Goal: Task Accomplishment & Management: Use online tool/utility

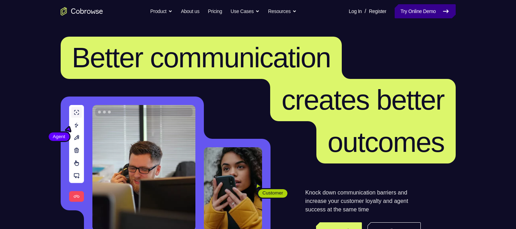
click at [427, 9] on link "Try Online Demo" at bounding box center [425, 11] width 61 height 14
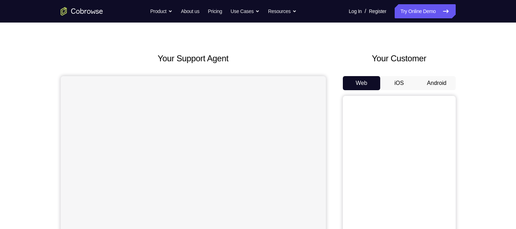
click at [433, 79] on button "Android" at bounding box center [437, 83] width 38 height 14
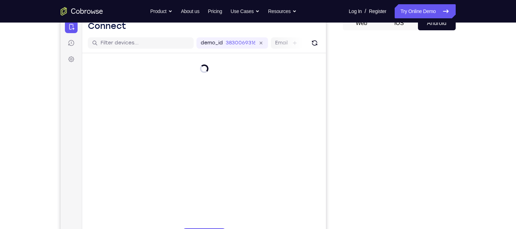
scroll to position [75, 0]
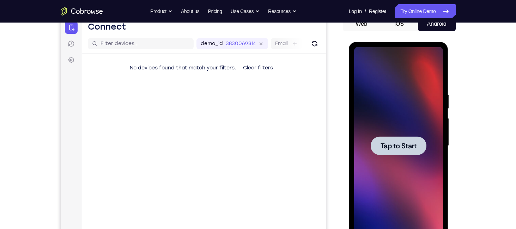
click at [398, 140] on div at bounding box center [399, 145] width 56 height 19
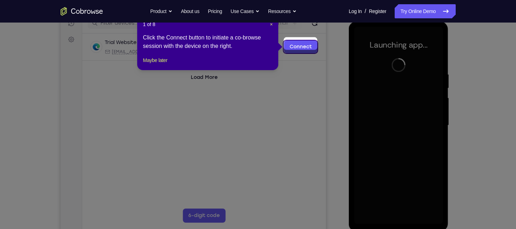
scroll to position [93, 0]
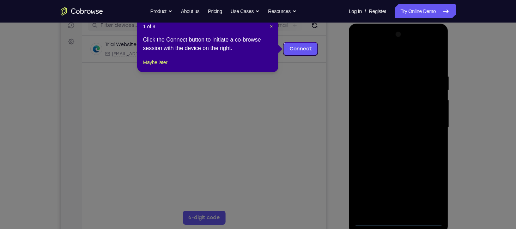
click at [310, 93] on icon at bounding box center [260, 114] width 521 height 229
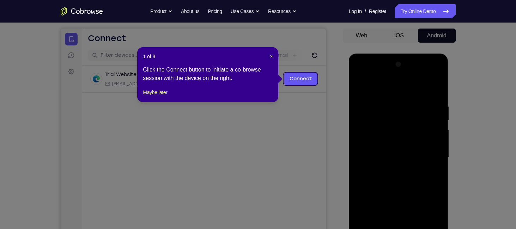
scroll to position [63, 0]
click at [303, 78] on link "Connect" at bounding box center [301, 79] width 34 height 13
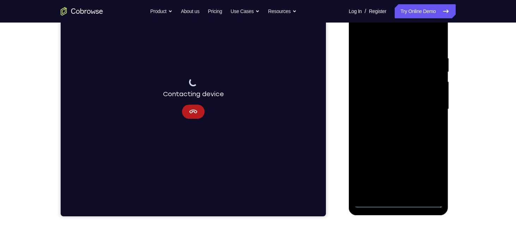
scroll to position [119, 0]
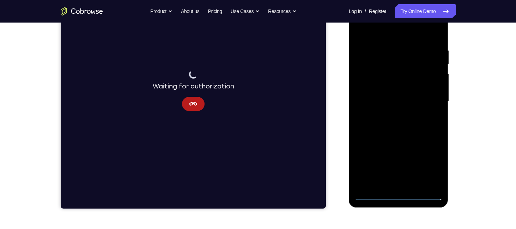
click at [401, 194] on div at bounding box center [398, 102] width 89 height 198
click at [194, 101] on icon "Cancel" at bounding box center [193, 104] width 8 height 8
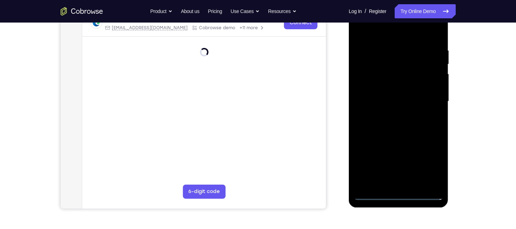
click at [429, 166] on div at bounding box center [398, 102] width 89 height 198
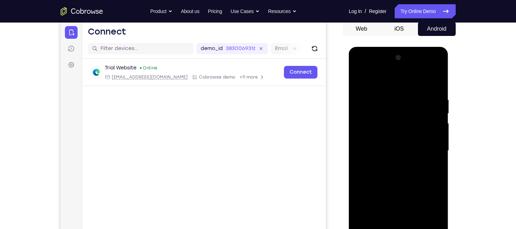
scroll to position [56, 0]
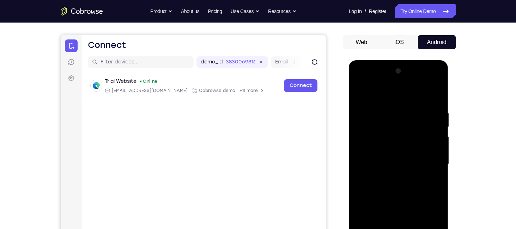
click at [386, 82] on div at bounding box center [398, 165] width 89 height 198
click at [381, 97] on div at bounding box center [398, 165] width 89 height 198
click at [367, 148] on div at bounding box center [398, 165] width 89 height 198
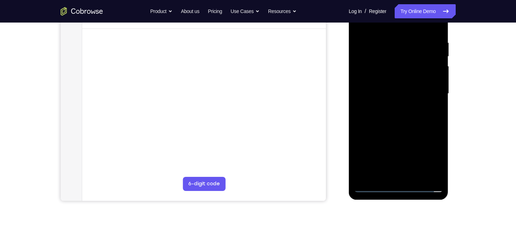
scroll to position [130, 0]
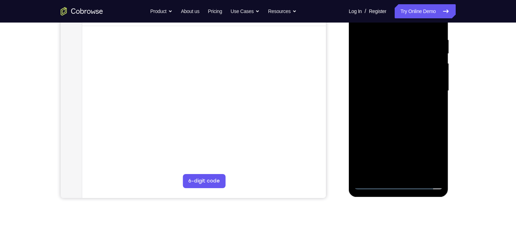
click at [391, 174] on div at bounding box center [398, 91] width 89 height 198
click at [396, 92] on div at bounding box center [398, 91] width 89 height 198
click at [392, 95] on div at bounding box center [398, 91] width 89 height 198
click at [396, 103] on div at bounding box center [398, 91] width 89 height 198
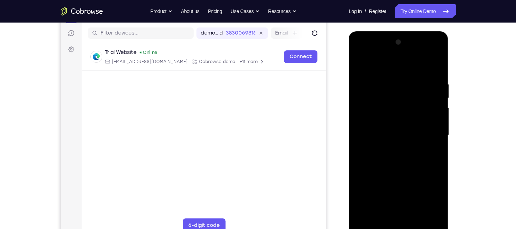
scroll to position [76, 0]
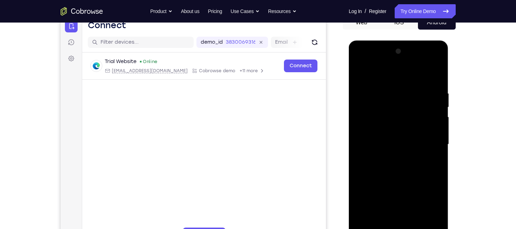
click at [388, 176] on div at bounding box center [398, 145] width 89 height 198
click at [431, 124] on div at bounding box center [398, 145] width 89 height 198
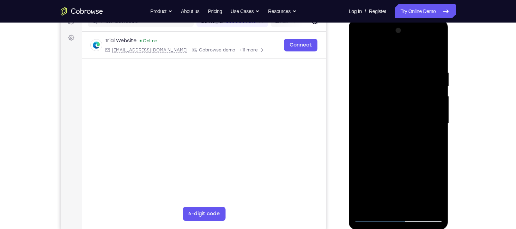
scroll to position [99, 0]
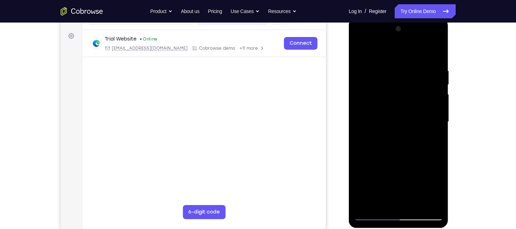
click at [418, 86] on div at bounding box center [398, 122] width 89 height 198
click at [358, 55] on div at bounding box center [398, 122] width 89 height 198
click at [405, 40] on div at bounding box center [398, 122] width 89 height 198
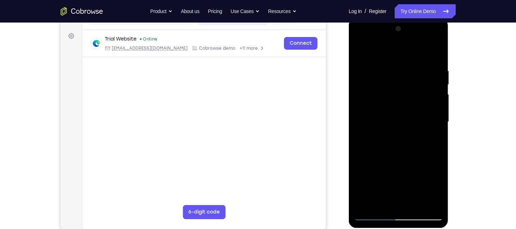
click at [382, 41] on div at bounding box center [398, 122] width 89 height 198
click at [420, 165] on div at bounding box center [398, 122] width 89 height 198
click at [417, 189] on div at bounding box center [398, 122] width 89 height 198
click at [373, 176] on div at bounding box center [398, 122] width 89 height 198
click at [424, 61] on div at bounding box center [398, 122] width 89 height 198
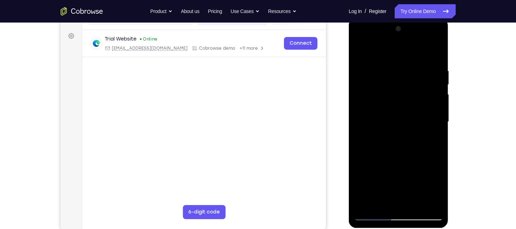
click at [360, 41] on div at bounding box center [398, 122] width 89 height 198
click at [429, 118] on div at bounding box center [398, 122] width 89 height 198
click at [397, 213] on div at bounding box center [398, 122] width 89 height 198
click at [428, 185] on div at bounding box center [398, 122] width 89 height 198
click at [425, 216] on div at bounding box center [398, 122] width 89 height 198
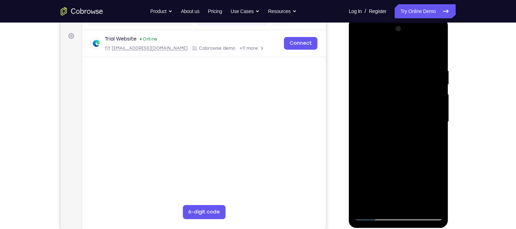
drag, startPoint x: 395, startPoint y: 152, endPoint x: 438, endPoint y: -57, distance: 213.5
click at [438, 18] on html "Online web based iOS Simulators and Android Emulators. Run iPhone, iPad, Mobile…" at bounding box center [399, 124] width 101 height 212
drag, startPoint x: 400, startPoint y: 83, endPoint x: 455, endPoint y: -57, distance: 150.8
click at [449, 18] on html "Online web based iOS Simulators and Android Emulators. Run iPhone, iPad, Mobile…" at bounding box center [399, 124] width 101 height 212
click at [363, 190] on div at bounding box center [398, 122] width 89 height 198
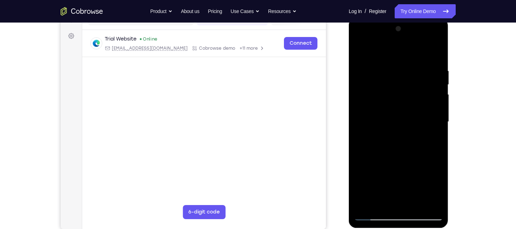
click at [429, 215] on div at bounding box center [398, 122] width 89 height 198
drag, startPoint x: 412, startPoint y: 148, endPoint x: 778, endPoint y: 27, distance: 384.9
click at [429, 18] on html "Online web based iOS Simulators and Android Emulators. Run iPhone, iPad, Mobile…" at bounding box center [399, 124] width 101 height 212
drag, startPoint x: 387, startPoint y: 95, endPoint x: 397, endPoint y: 16, distance: 79.3
click at [397, 18] on html "Online web based iOS Simulators and Android Emulators. Run iPhone, iPad, Mobile…" at bounding box center [399, 124] width 101 height 212
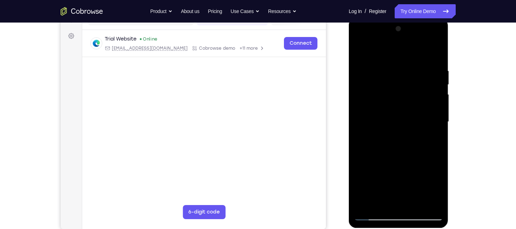
drag, startPoint x: 392, startPoint y: 103, endPoint x: 385, endPoint y: 157, distance: 53.6
click at [385, 157] on div at bounding box center [398, 122] width 89 height 198
drag, startPoint x: 385, startPoint y: 157, endPoint x: 398, endPoint y: 132, distance: 28.1
click at [398, 132] on div at bounding box center [398, 122] width 89 height 198
drag, startPoint x: 398, startPoint y: 132, endPoint x: 425, endPoint y: 197, distance: 70.7
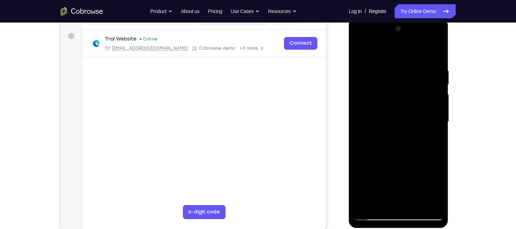
click at [425, 197] on div at bounding box center [398, 122] width 89 height 198
drag, startPoint x: 393, startPoint y: 164, endPoint x: 442, endPoint y: 10, distance: 161.4
click at [442, 18] on html "Online web based iOS Simulators and Android Emulators. Run iPhone, iPad, Mobile…" at bounding box center [399, 124] width 101 height 212
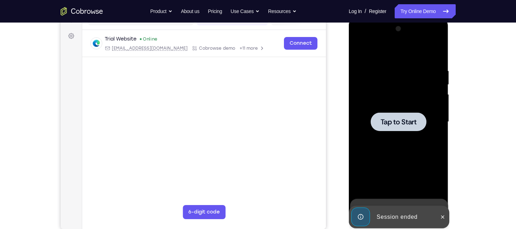
click at [395, 129] on div at bounding box center [399, 122] width 56 height 19
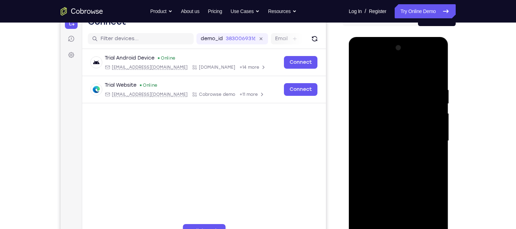
scroll to position [78, 0]
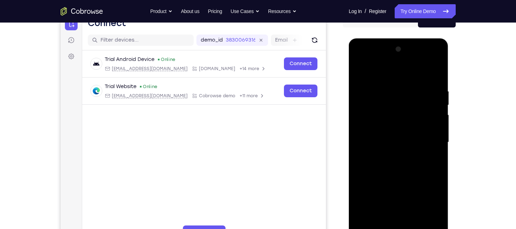
click at [408, 60] on div at bounding box center [398, 143] width 89 height 198
click at [381, 62] on div at bounding box center [398, 143] width 89 height 198
click at [380, 84] on div at bounding box center [398, 143] width 89 height 198
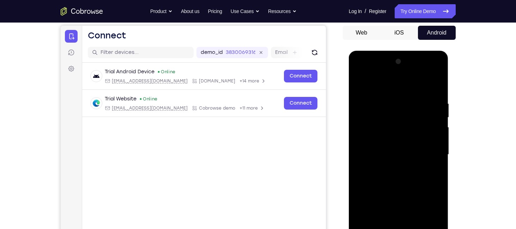
scroll to position [66, 0]
click at [407, 73] on div at bounding box center [398, 155] width 89 height 198
click at [395, 82] on div at bounding box center [398, 155] width 89 height 198
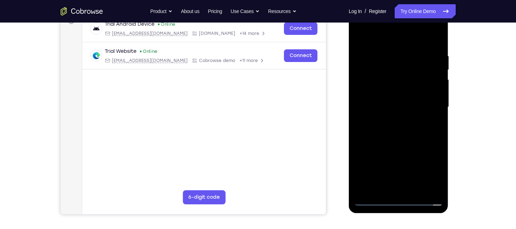
scroll to position [114, 0]
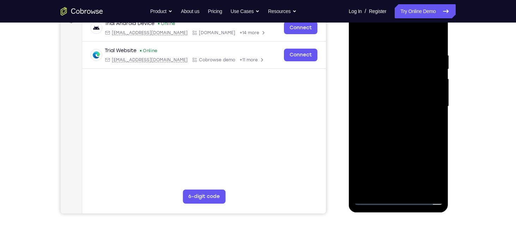
click at [398, 199] on div at bounding box center [398, 107] width 89 height 198
click at [425, 195] on div at bounding box center [398, 107] width 89 height 198
click at [424, 198] on div at bounding box center [398, 107] width 89 height 198
drag, startPoint x: 414, startPoint y: 125, endPoint x: 454, endPoint y: -23, distance: 153.1
click at [449, 2] on html "Online web based iOS Simulators and Android Emulators. Run iPhone, iPad, Mobile…" at bounding box center [399, 108] width 101 height 212
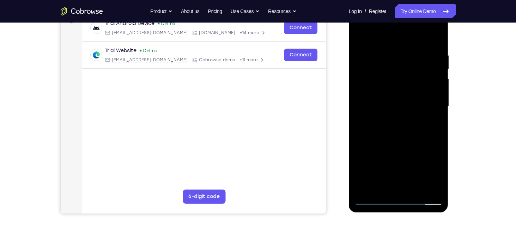
click at [363, 81] on div at bounding box center [398, 107] width 89 height 198
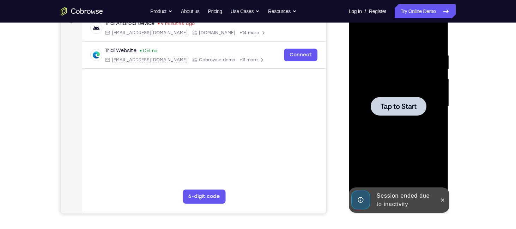
click at [404, 111] on div at bounding box center [399, 106] width 56 height 19
